Goal: Book appointment/travel/reservation

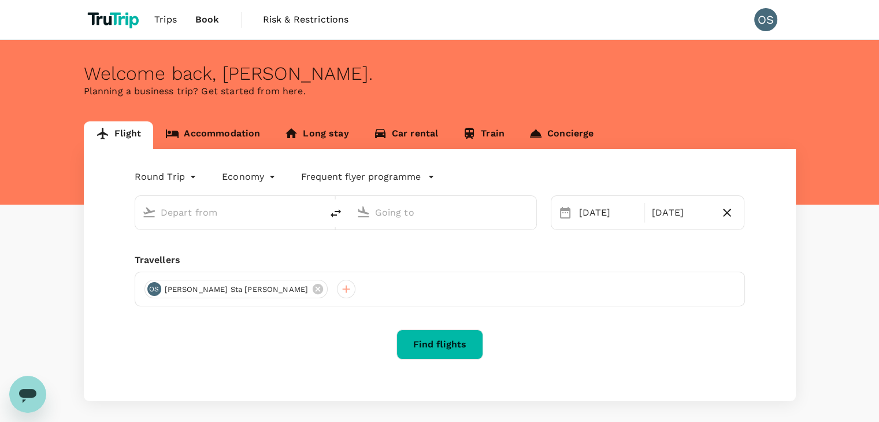
click at [222, 218] on input "text" at bounding box center [229, 212] width 137 height 18
type input "Singapore Changi (SIN)"
type input "[PERSON_NAME][GEOGRAPHIC_DATA][PERSON_NAME] (SYD)"
type input "Singapore Changi (SIN)"
type input "[PERSON_NAME][GEOGRAPHIC_DATA][PERSON_NAME] (SYD)"
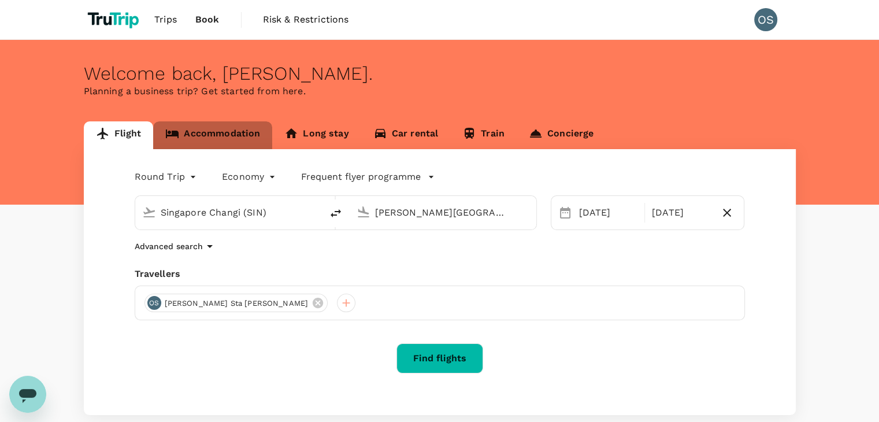
click at [229, 132] on link "Accommodation" at bounding box center [212, 135] width 119 height 28
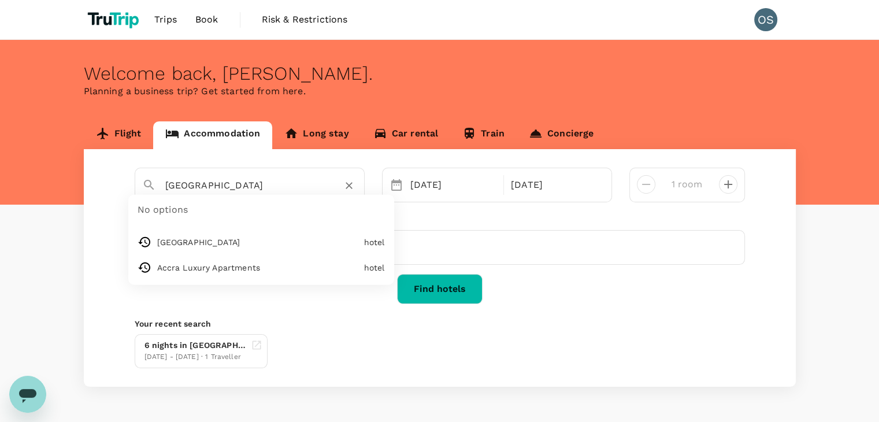
click at [231, 182] on input "[GEOGRAPHIC_DATA]" at bounding box center [245, 185] width 160 height 18
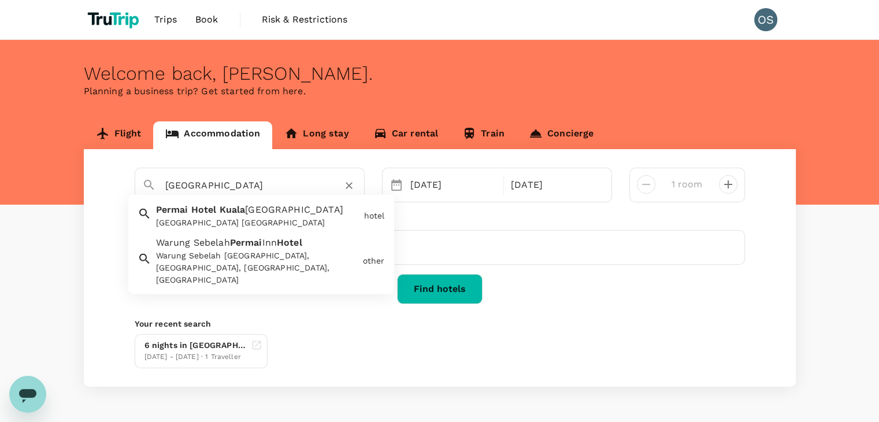
click at [305, 227] on div "[GEOGRAPHIC_DATA] [GEOGRAPHIC_DATA]" at bounding box center [257, 223] width 203 height 12
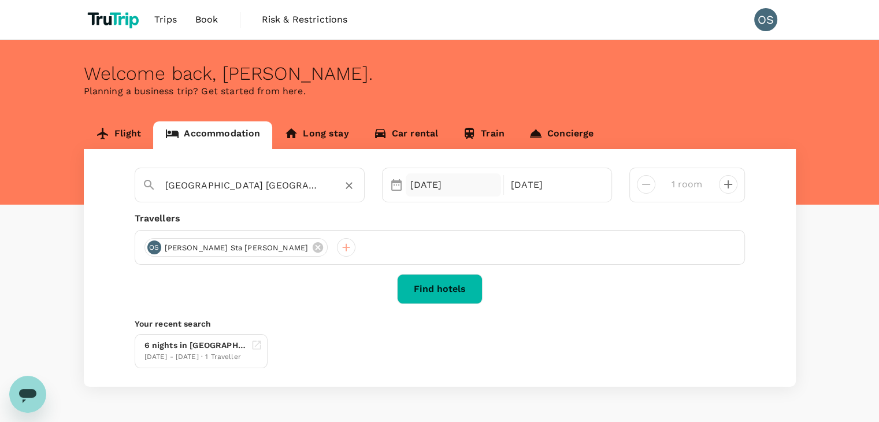
type input "[GEOGRAPHIC_DATA] [GEOGRAPHIC_DATA]"
click at [432, 187] on div "[DATE]" at bounding box center [454, 184] width 96 height 23
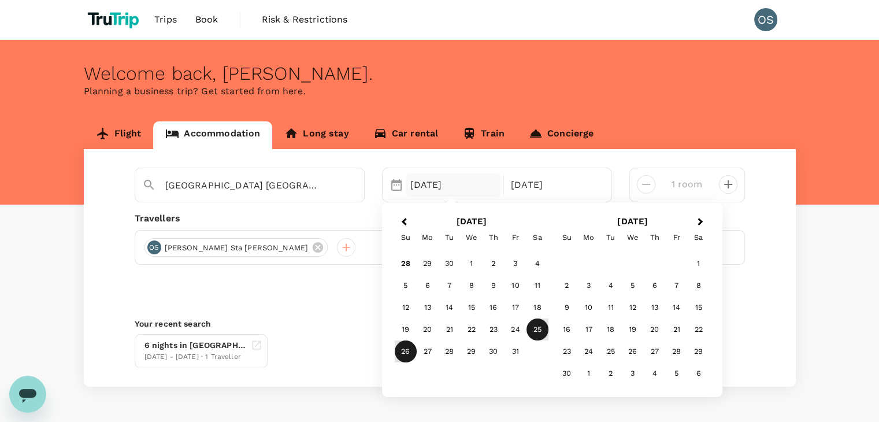
click at [406, 233] on div "Su" at bounding box center [406, 238] width 22 height 22
click at [402, 214] on button "Previous Month" at bounding box center [403, 222] width 18 height 18
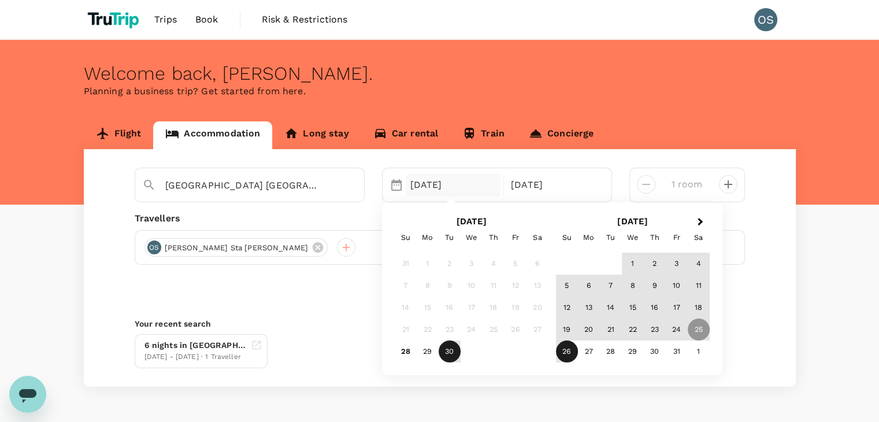
click at [446, 355] on div "30" at bounding box center [450, 351] width 22 height 22
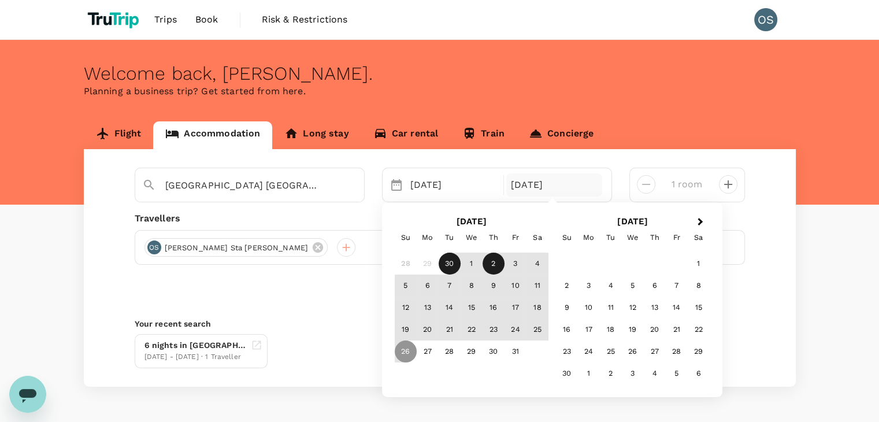
click at [487, 271] on div "2" at bounding box center [494, 264] width 22 height 22
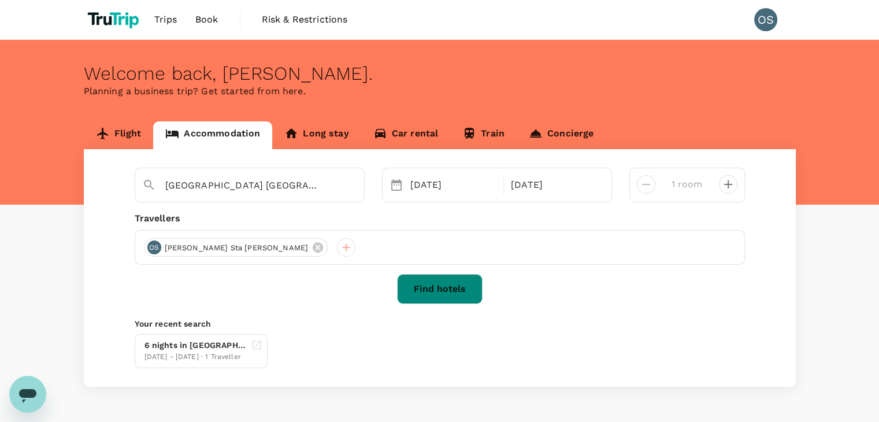
click at [447, 293] on button "Find hotels" at bounding box center [440, 289] width 86 height 30
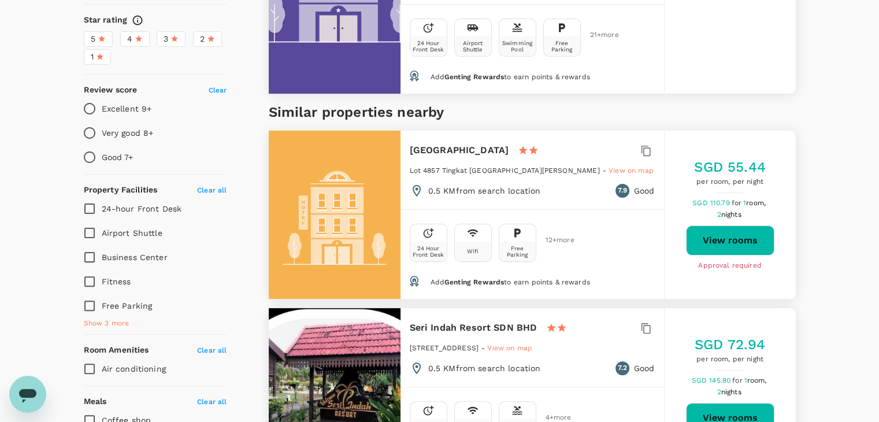
scroll to position [289, 0]
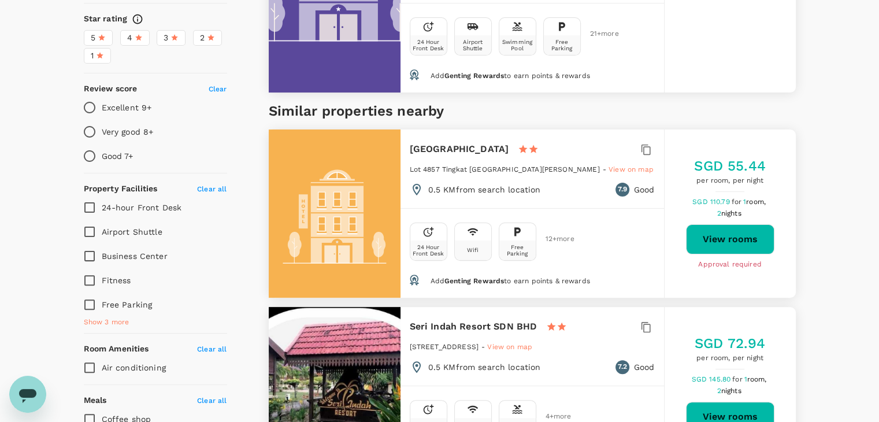
type input "73"
